Goal: Check status: Check status

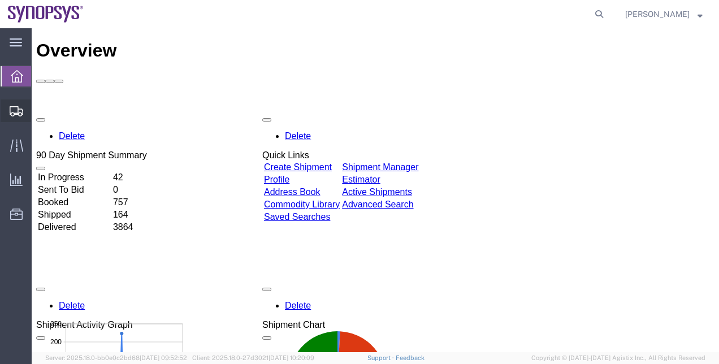
click at [0, 0] on span "Shipment Manager" at bounding box center [0, 0] width 0 height 0
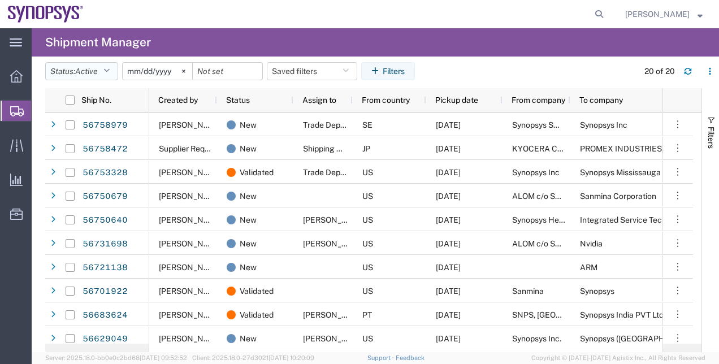
click at [71, 70] on button "Status: Active" at bounding box center [81, 71] width 73 height 18
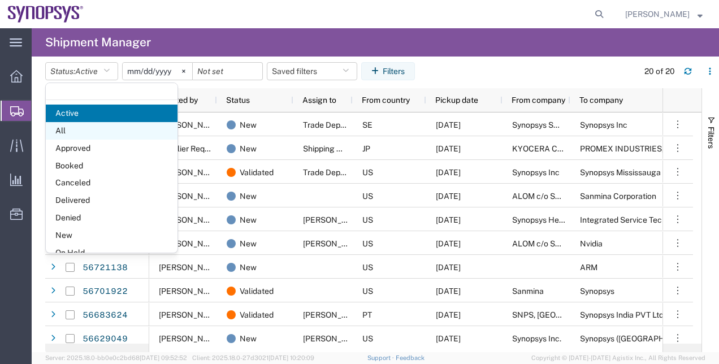
click at [89, 128] on span "All" at bounding box center [112, 131] width 132 height 18
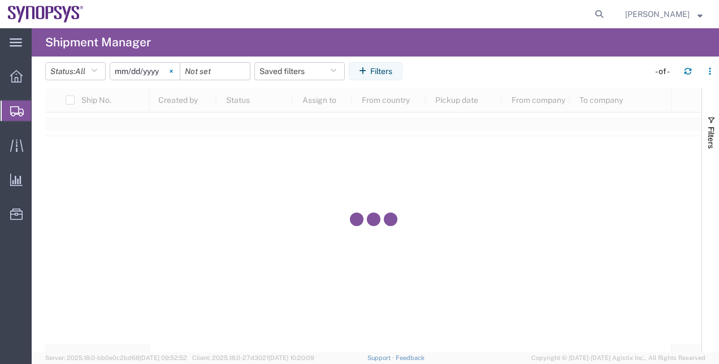
click at [172, 71] on icon at bounding box center [171, 71] width 3 height 3
click at [361, 71] on button "Filters" at bounding box center [376, 71] width 54 height 18
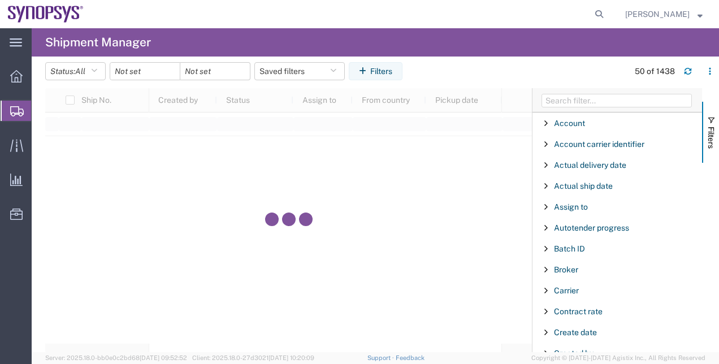
click at [585, 110] on div at bounding box center [618, 100] width 170 height 24
click at [575, 101] on input "Filter Columns Input" at bounding box center [617, 101] width 150 height 14
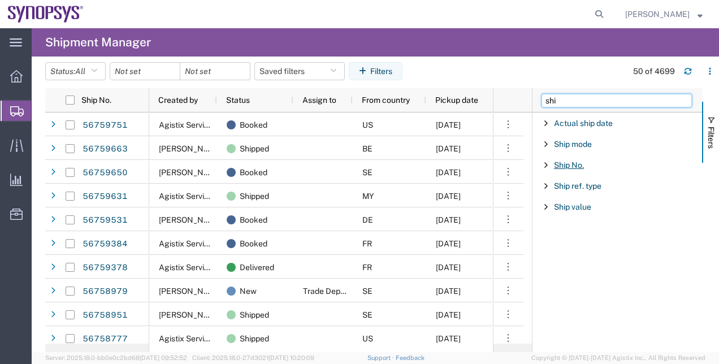
type input "shi"
click at [571, 167] on span "Ship No." at bounding box center [569, 165] width 30 height 9
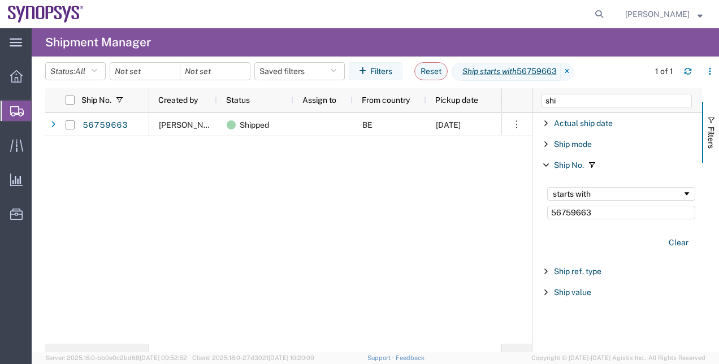
type input "56759663"
